Goal: Find specific page/section: Find specific page/section

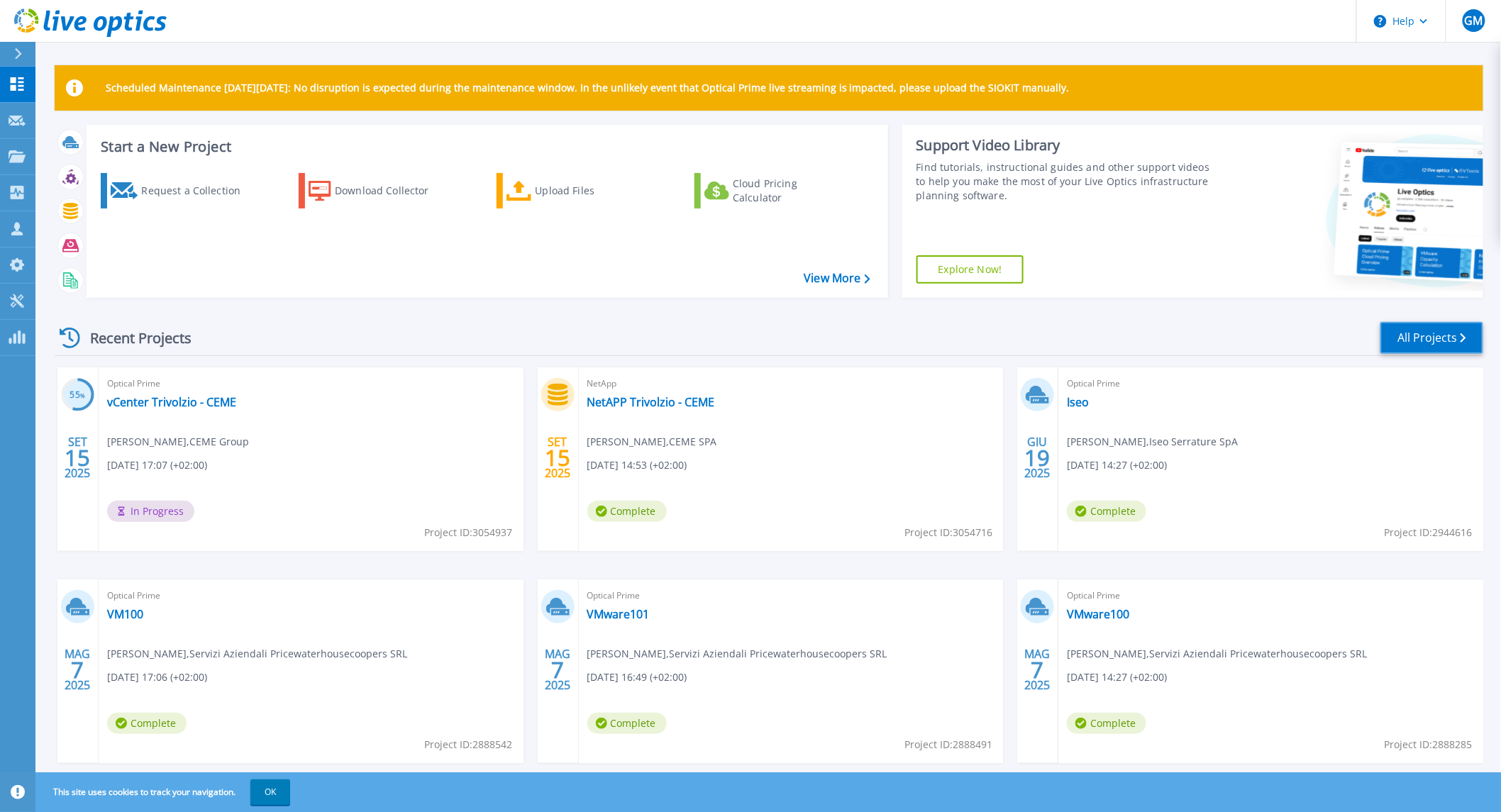
click at [1440, 345] on link "All Projects" at bounding box center [1431, 338] width 103 height 32
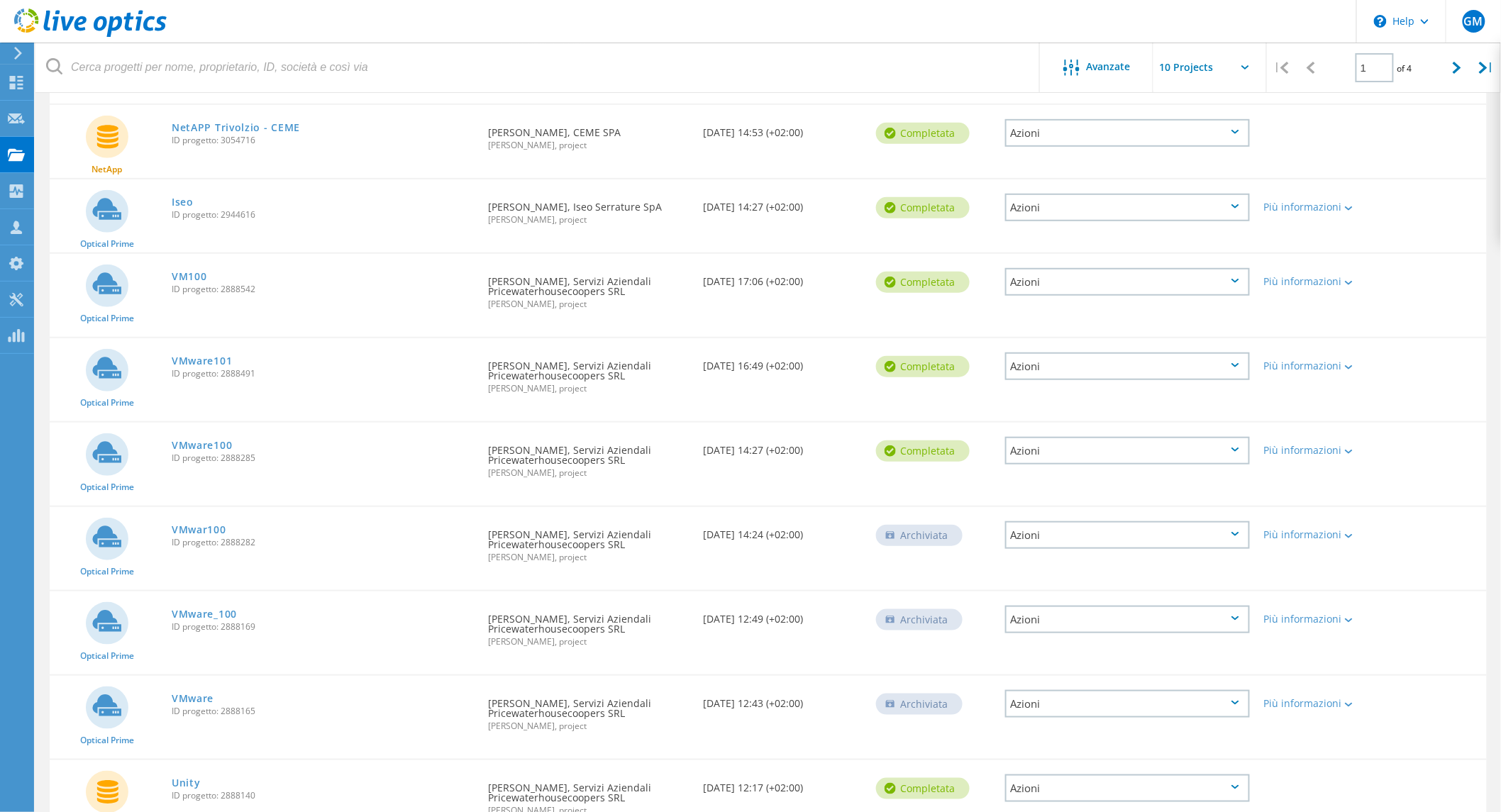
scroll to position [339, 0]
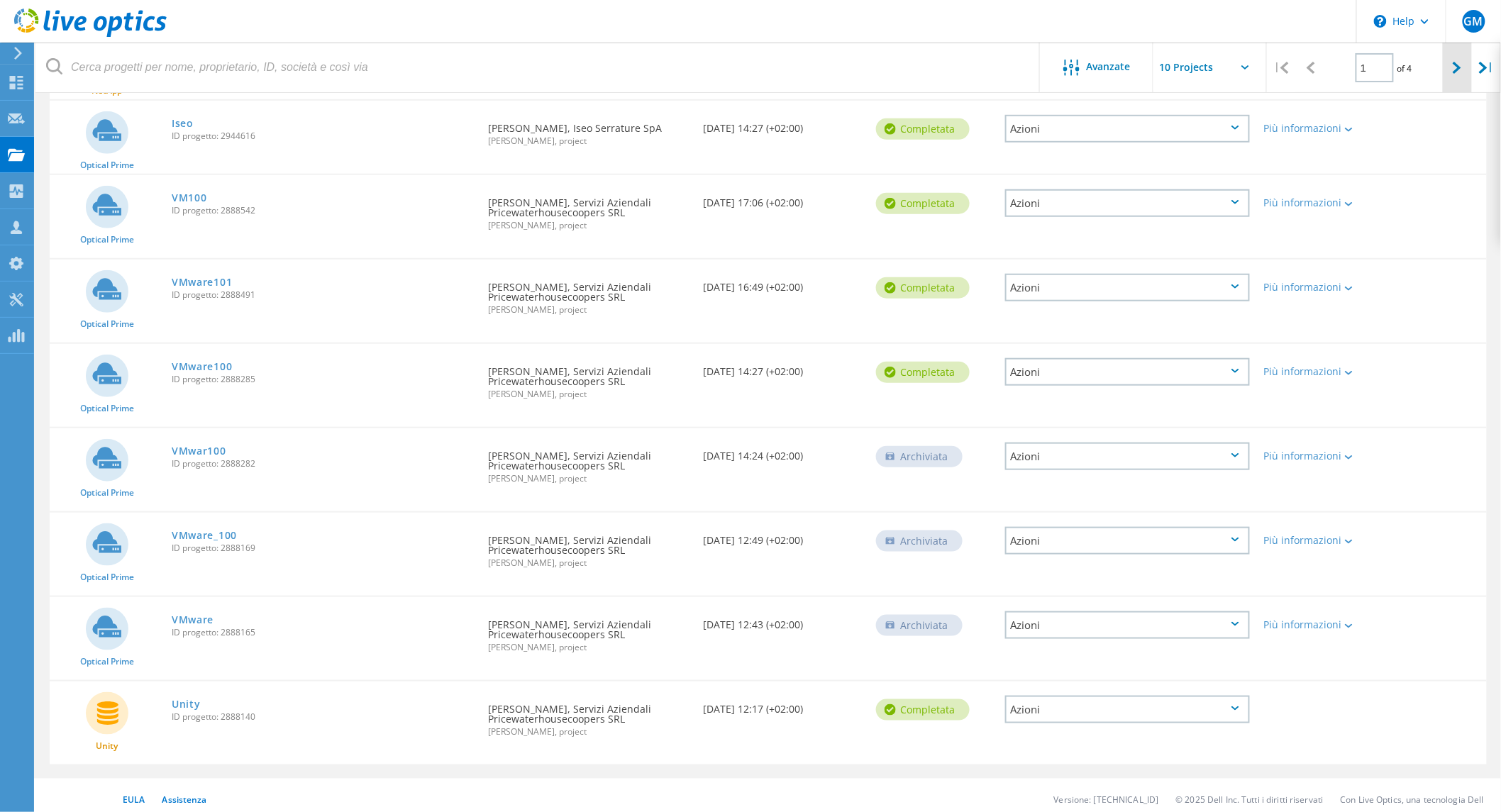
click at [1460, 75] on div at bounding box center [1457, 68] width 29 height 50
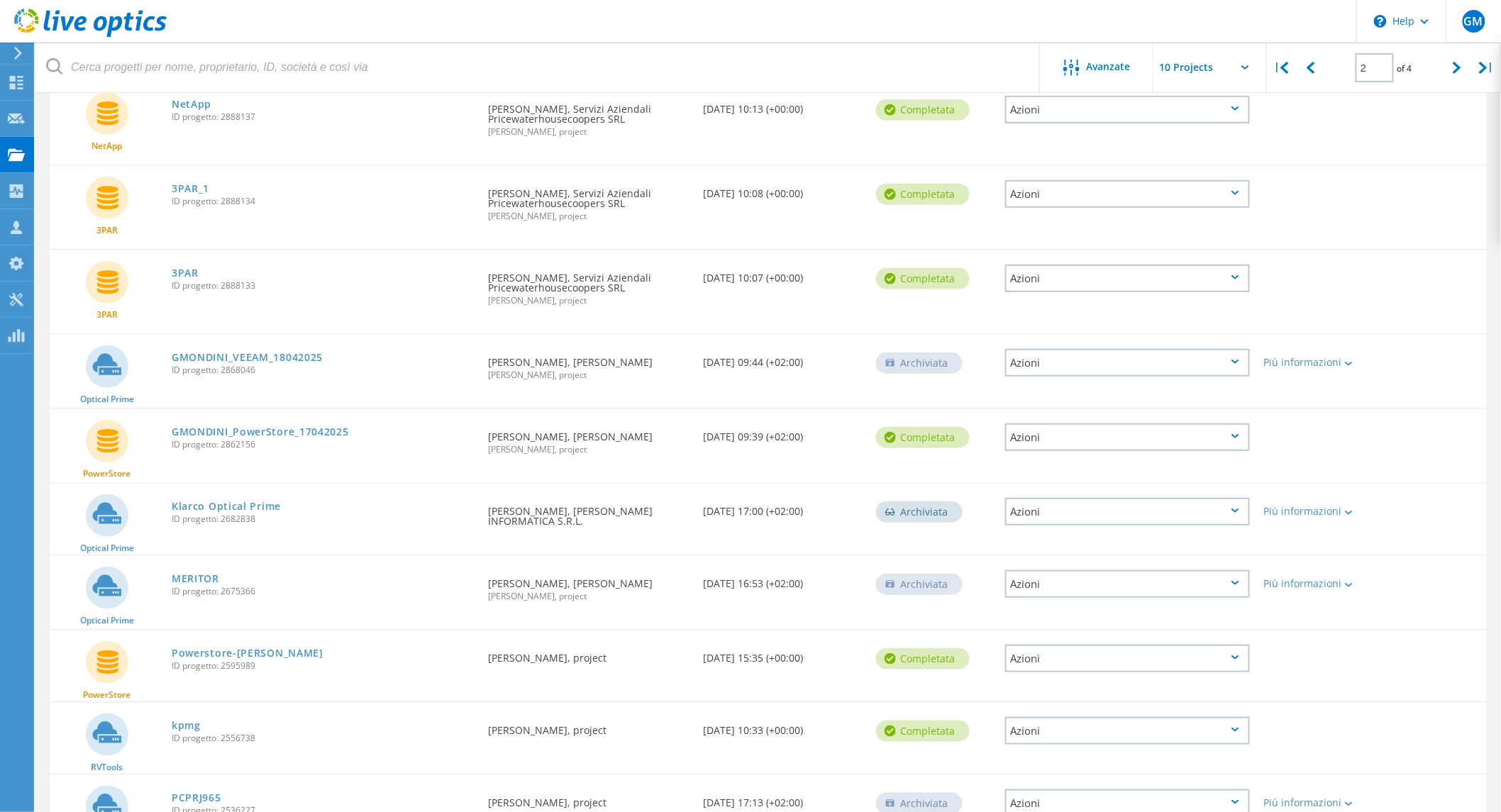
scroll to position [262, 0]
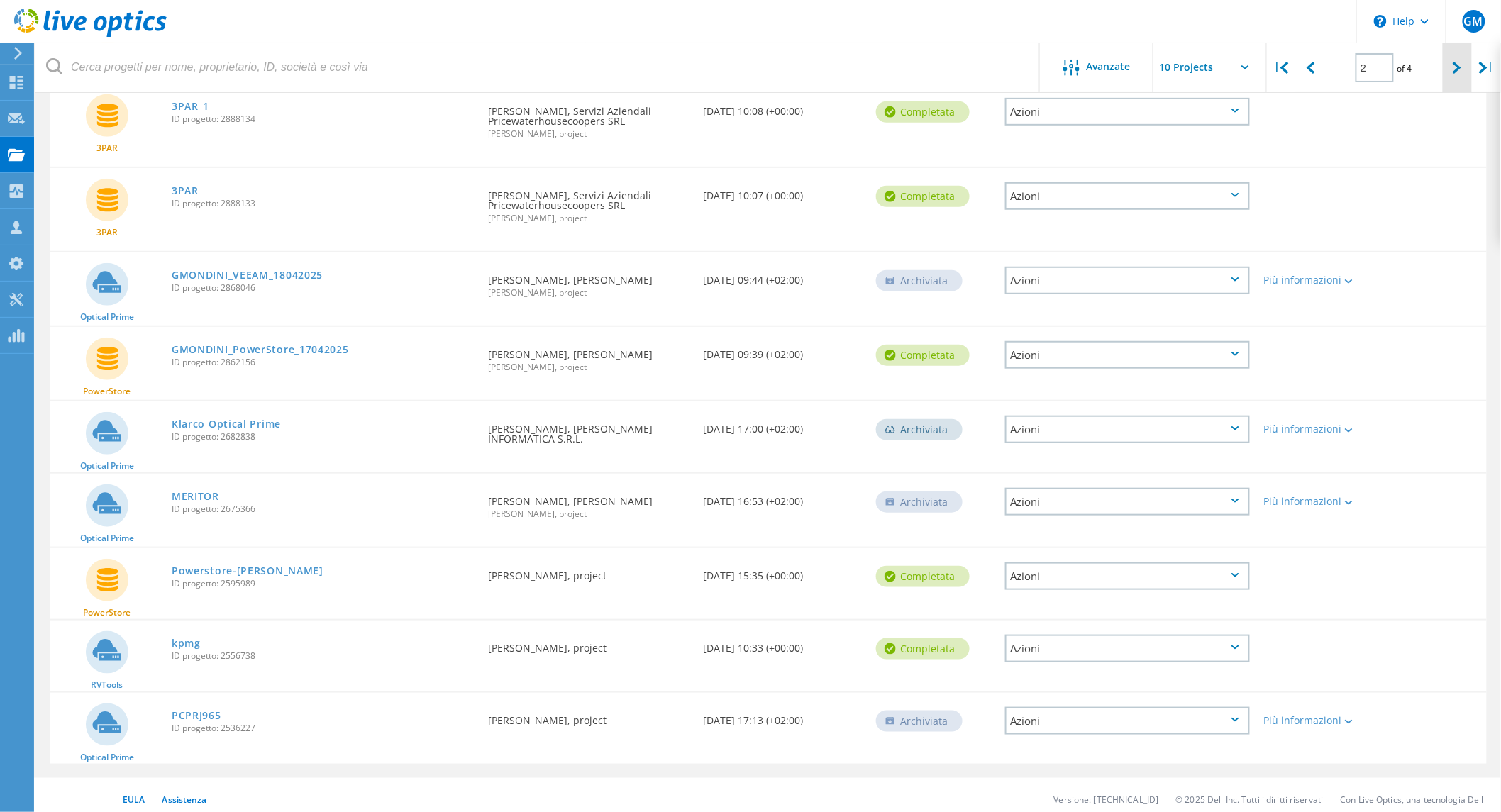
click at [1452, 68] on div at bounding box center [1457, 68] width 29 height 50
type input "3"
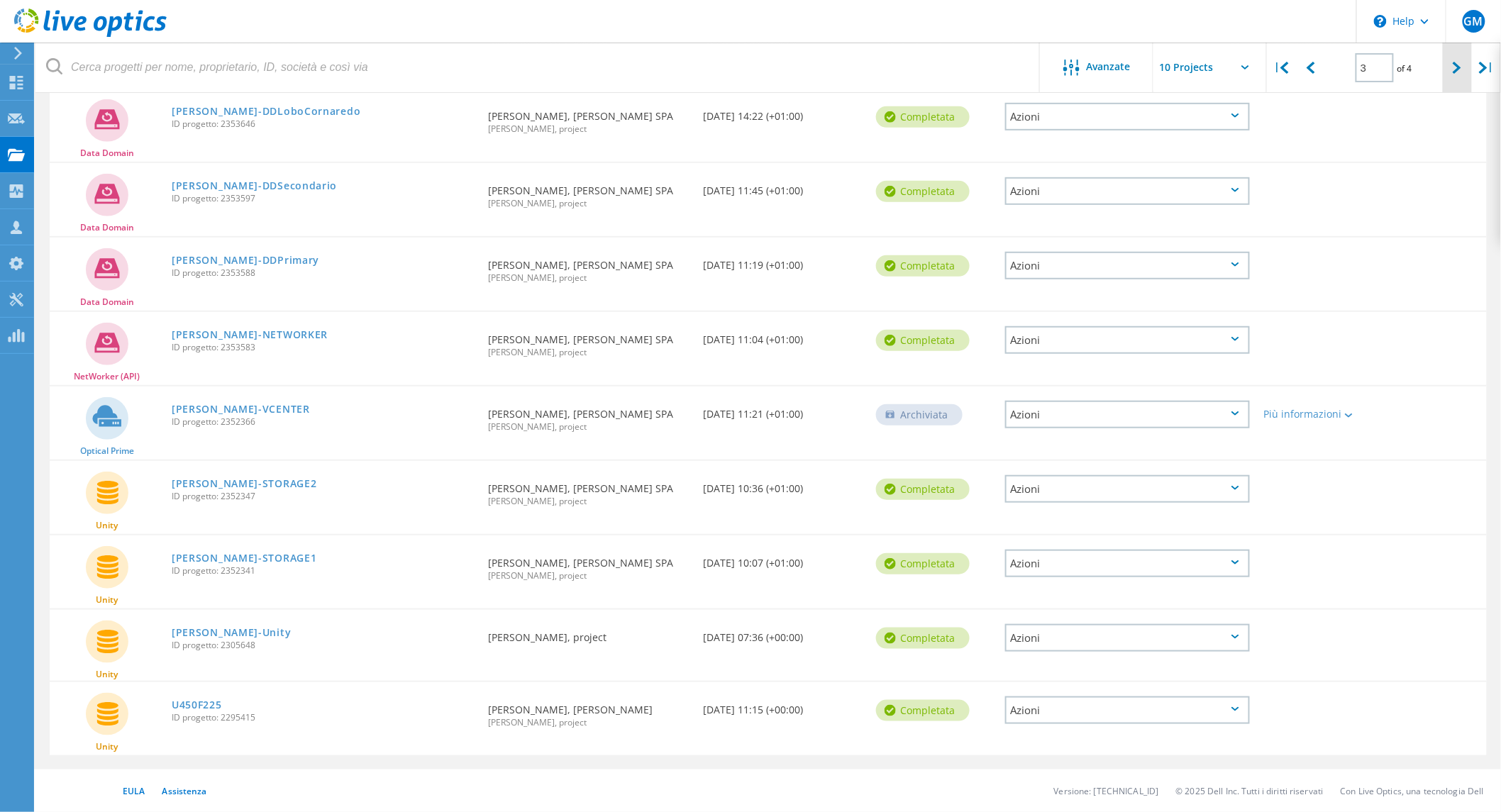
scroll to position [237, 0]
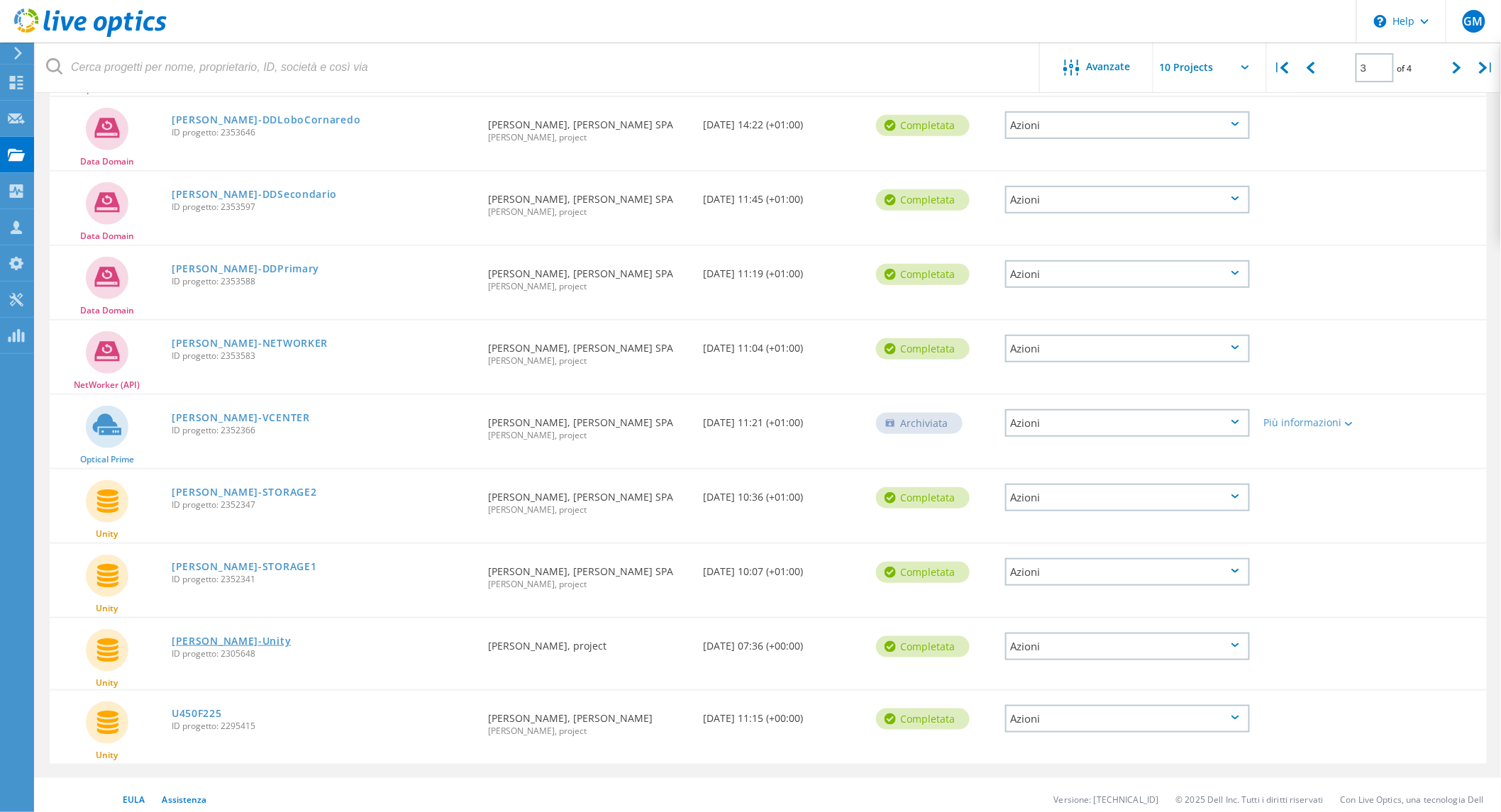
click at [215, 637] on link "Ersel-Unity" at bounding box center [231, 641] width 119 height 10
